Goal: Answer question/provide support: Share knowledge or assist other users

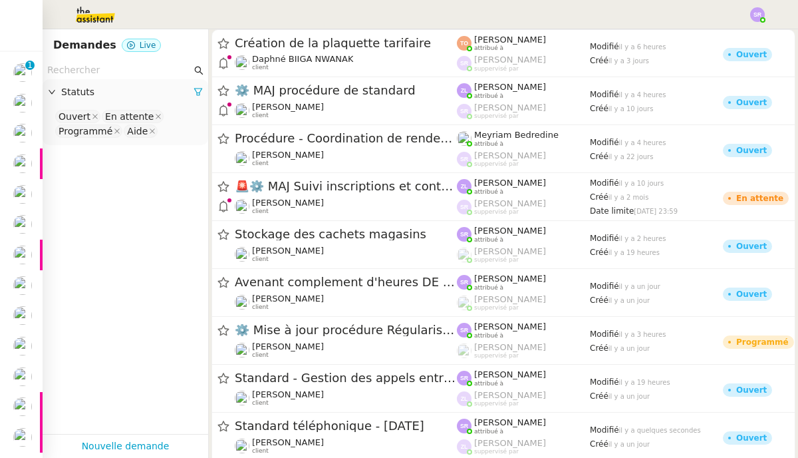
click at [88, 263] on app-tickets-filter "Statuts Ouvert En attente Programmé Aide" at bounding box center [126, 247] width 166 height 373
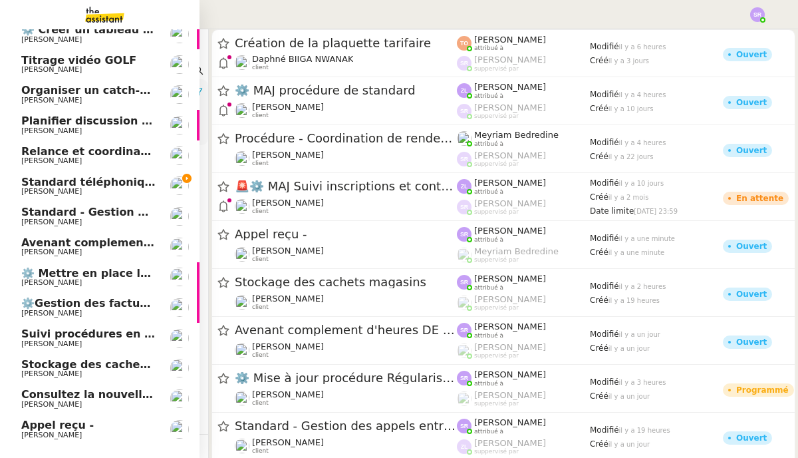
scroll to position [239, 0]
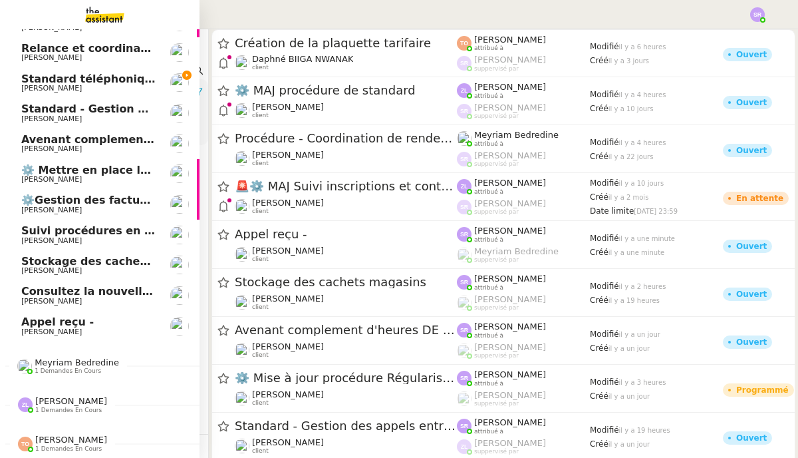
click at [122, 318] on span "Appel reçu -" at bounding box center [88, 322] width 134 height 12
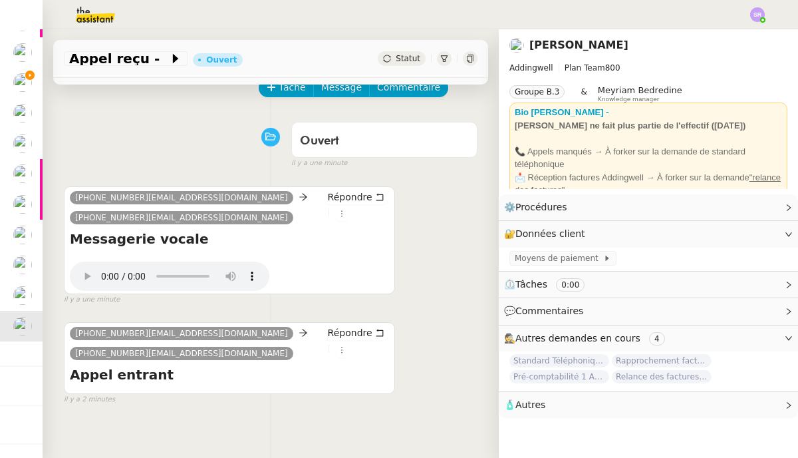
scroll to position [192, 0]
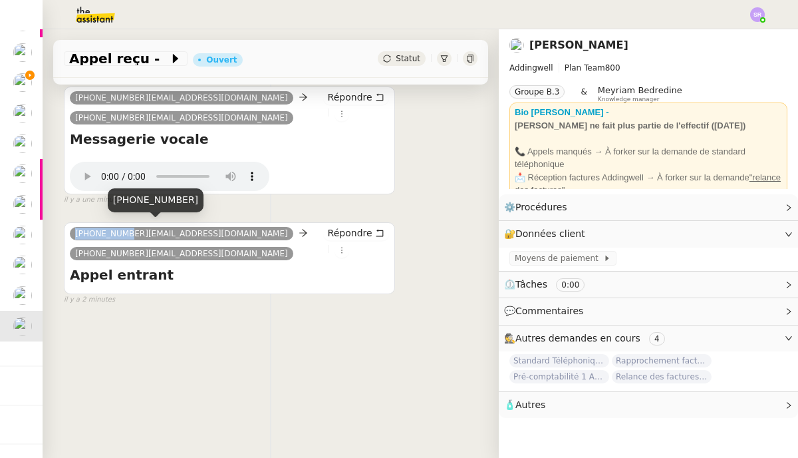
drag, startPoint x: 120, startPoint y: 227, endPoint x: 71, endPoint y: 226, distance: 49.9
click at [71, 227] on nz-tag "[PHONE_NUMBER][EMAIL_ADDRESS][DOMAIN_NAME]" at bounding box center [182, 233] width 224 height 13
copy span "33178351027"
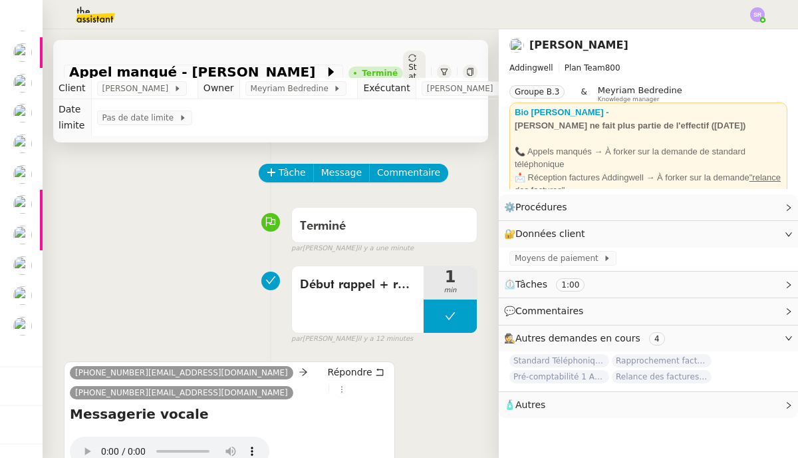
scroll to position [210, 0]
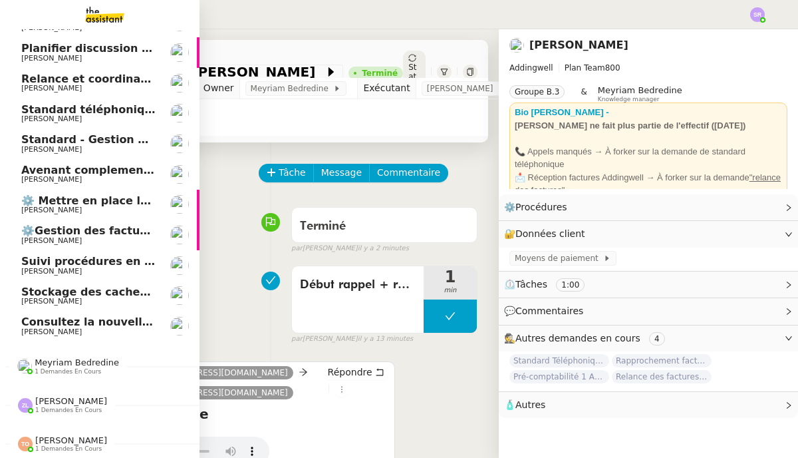
click at [84, 267] on span "[PERSON_NAME]" at bounding box center [88, 271] width 134 height 8
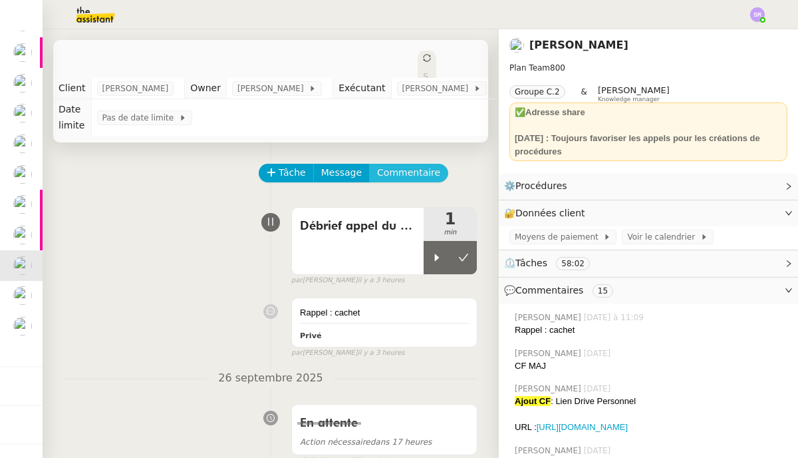
click at [377, 175] on span "Commentaire" at bounding box center [408, 172] width 63 height 15
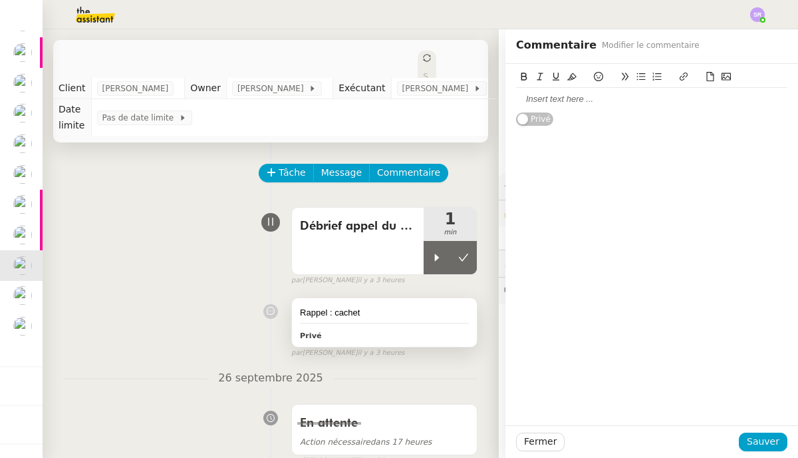
click at [381, 311] on div "Rappel : cachet" at bounding box center [384, 312] width 169 height 13
click at [580, 106] on div "Rappel : cachet" at bounding box center [651, 99] width 271 height 23
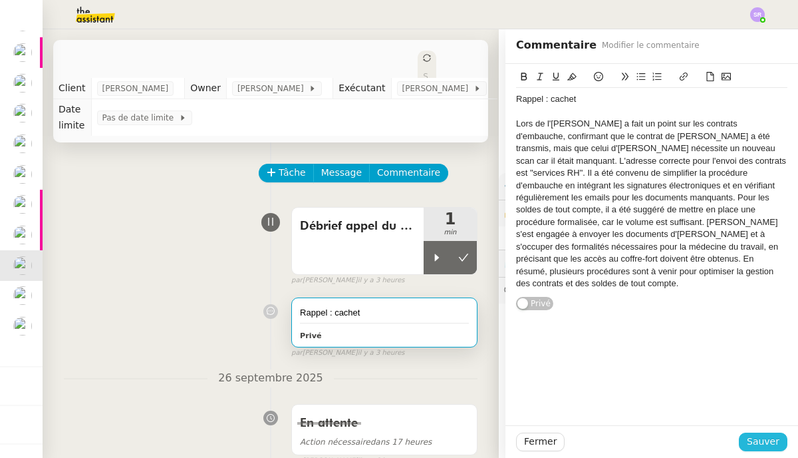
click at [757, 444] on span "Sauver" at bounding box center [763, 441] width 33 height 15
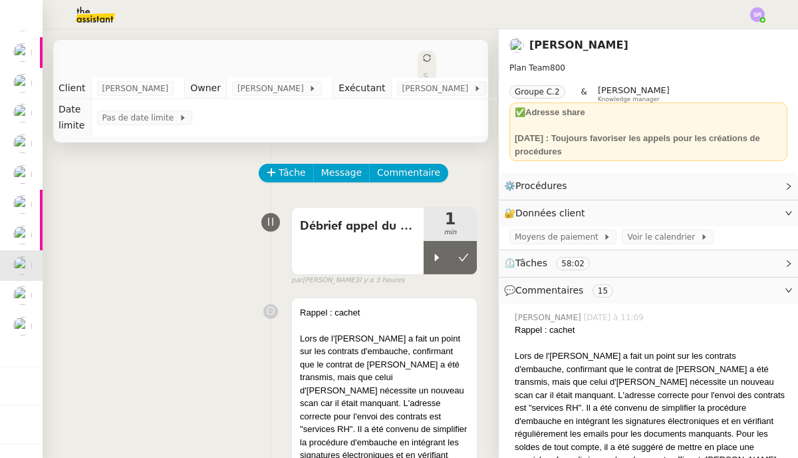
click at [210, 284] on div "Débrief appel du 01/10 1 min false par [PERSON_NAME] il y a 3 heures" at bounding box center [271, 243] width 414 height 85
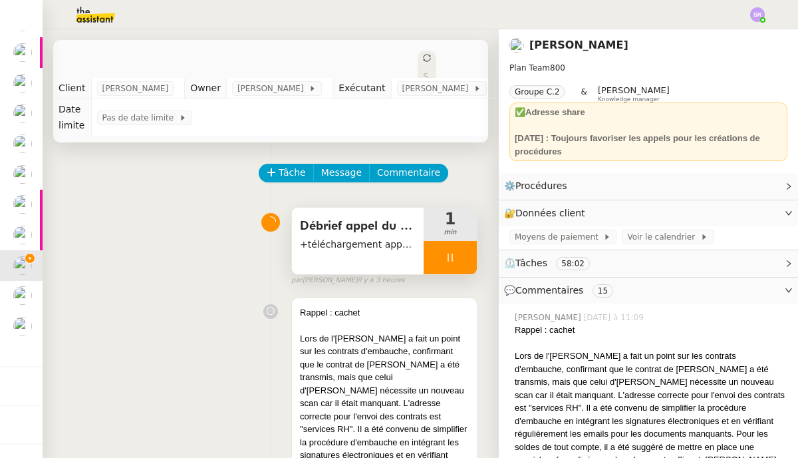
click at [426, 255] on div at bounding box center [450, 257] width 53 height 33
click at [453, 256] on button at bounding box center [463, 257] width 27 height 33
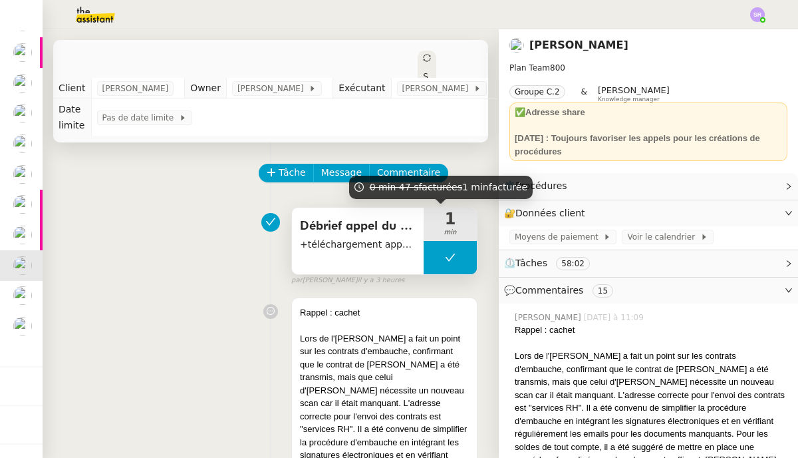
click at [424, 253] on button at bounding box center [450, 257] width 53 height 33
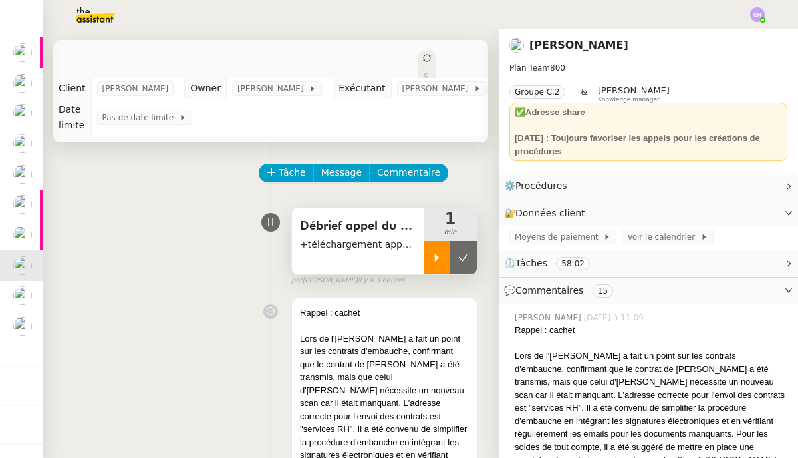
click at [424, 263] on div at bounding box center [437, 257] width 27 height 33
click at [437, 252] on div at bounding box center [450, 257] width 53 height 33
click at [450, 252] on button at bounding box center [463, 257] width 27 height 33
